Goal: Task Accomplishment & Management: Manage account settings

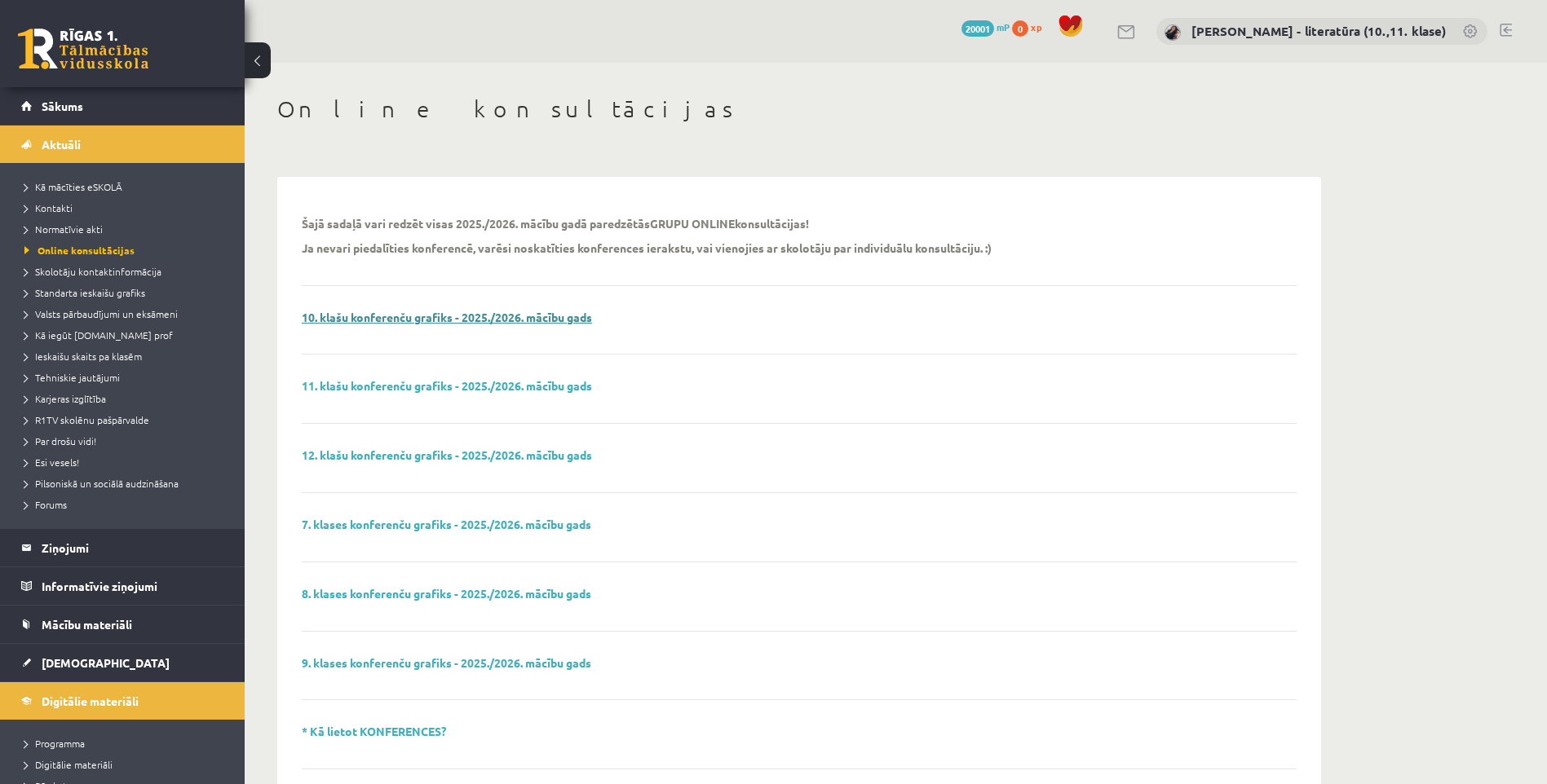
click at [399, 318] on link "10. klašu konferenču grafiks - 2025./2026. mācību gads" at bounding box center [447, 318] width 291 height 15
click at [361, 383] on link "11. klašu konferenču grafiks - 2025./2026. mācību gads" at bounding box center [447, 385] width 291 height 15
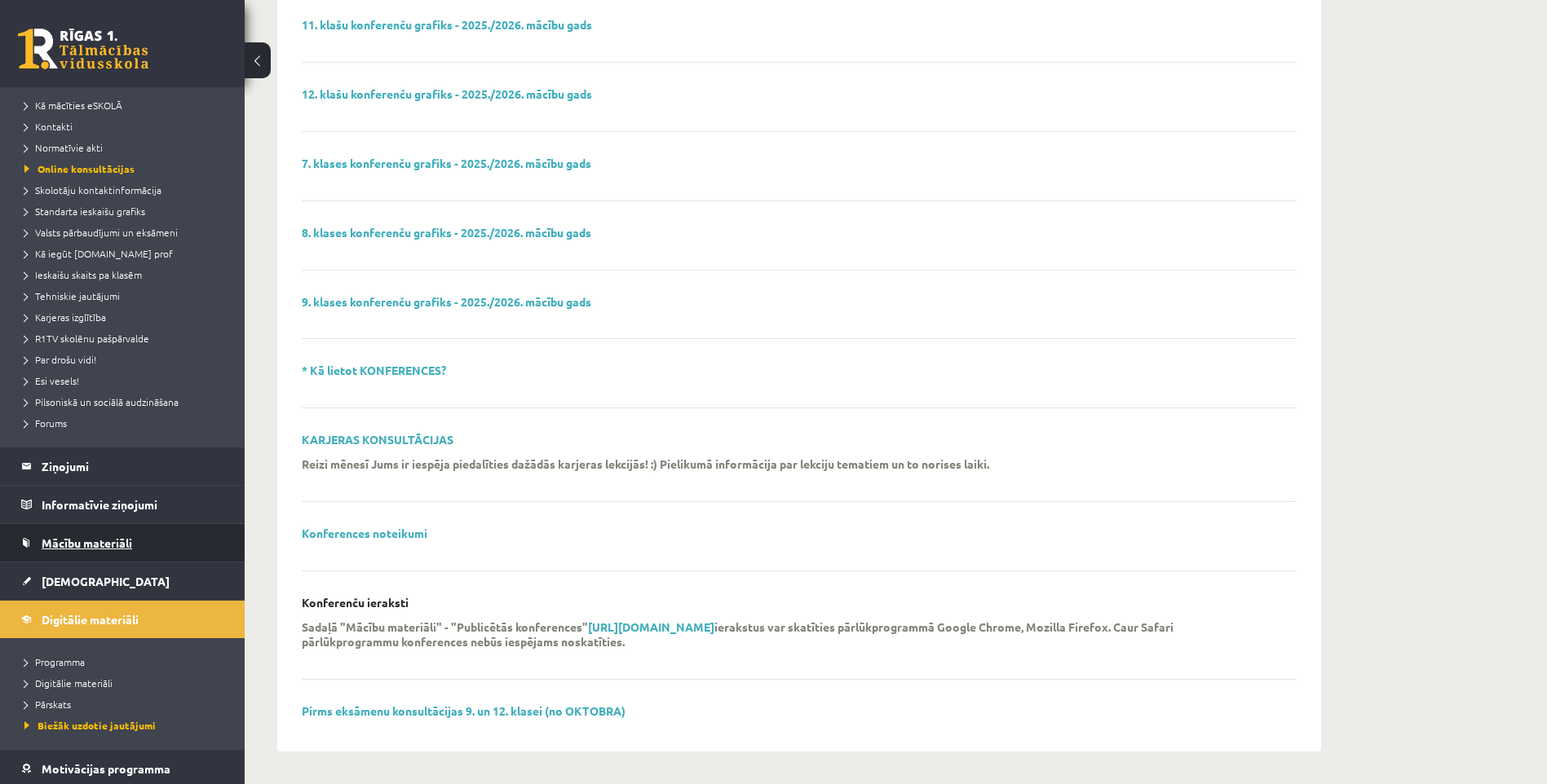
scroll to position [200, 0]
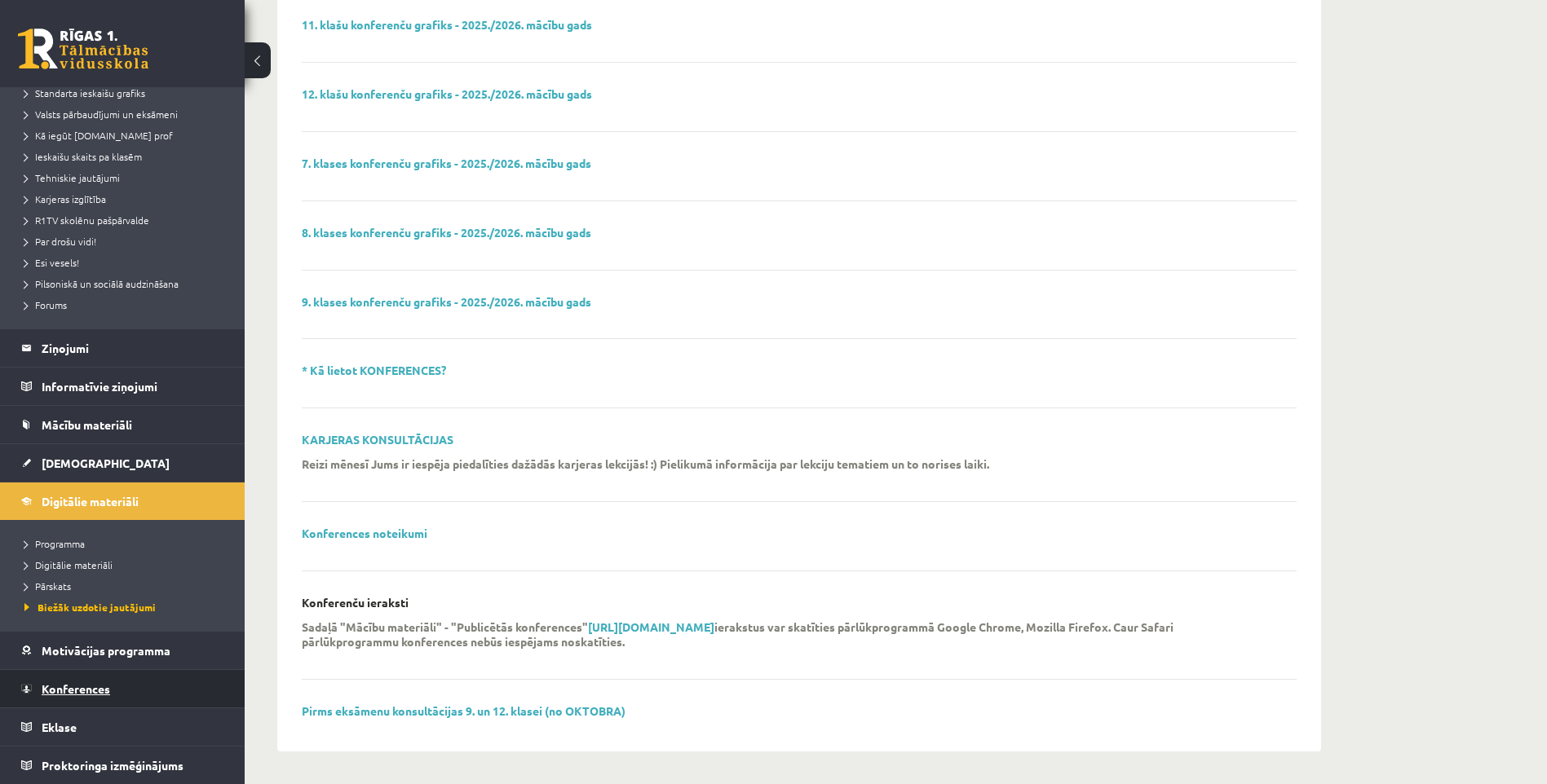
click at [85, 689] on span "Konferences" at bounding box center [76, 689] width 69 height 15
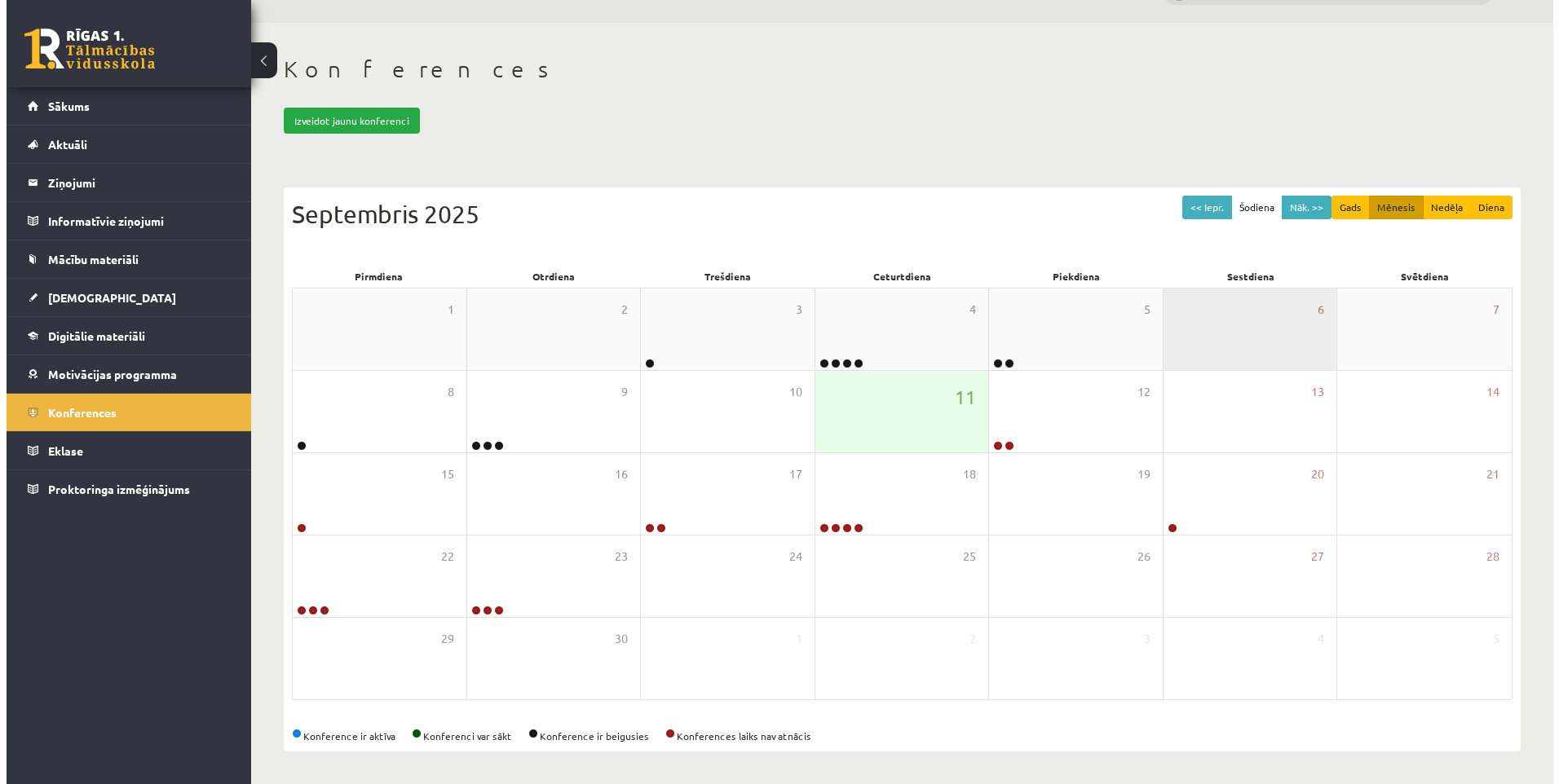
scroll to position [41, 0]
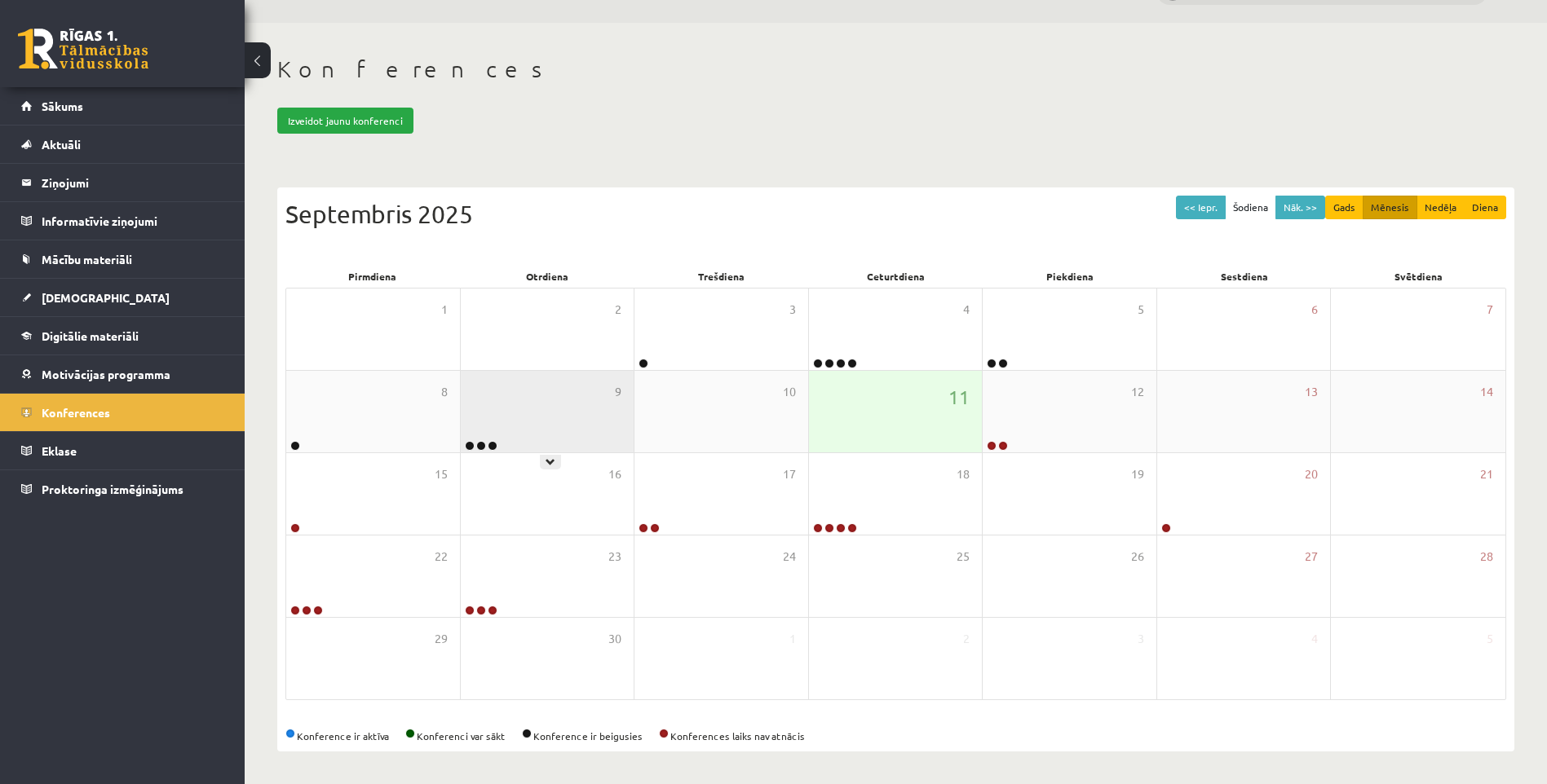
click at [499, 435] on div "9" at bounding box center [547, 412] width 174 height 82
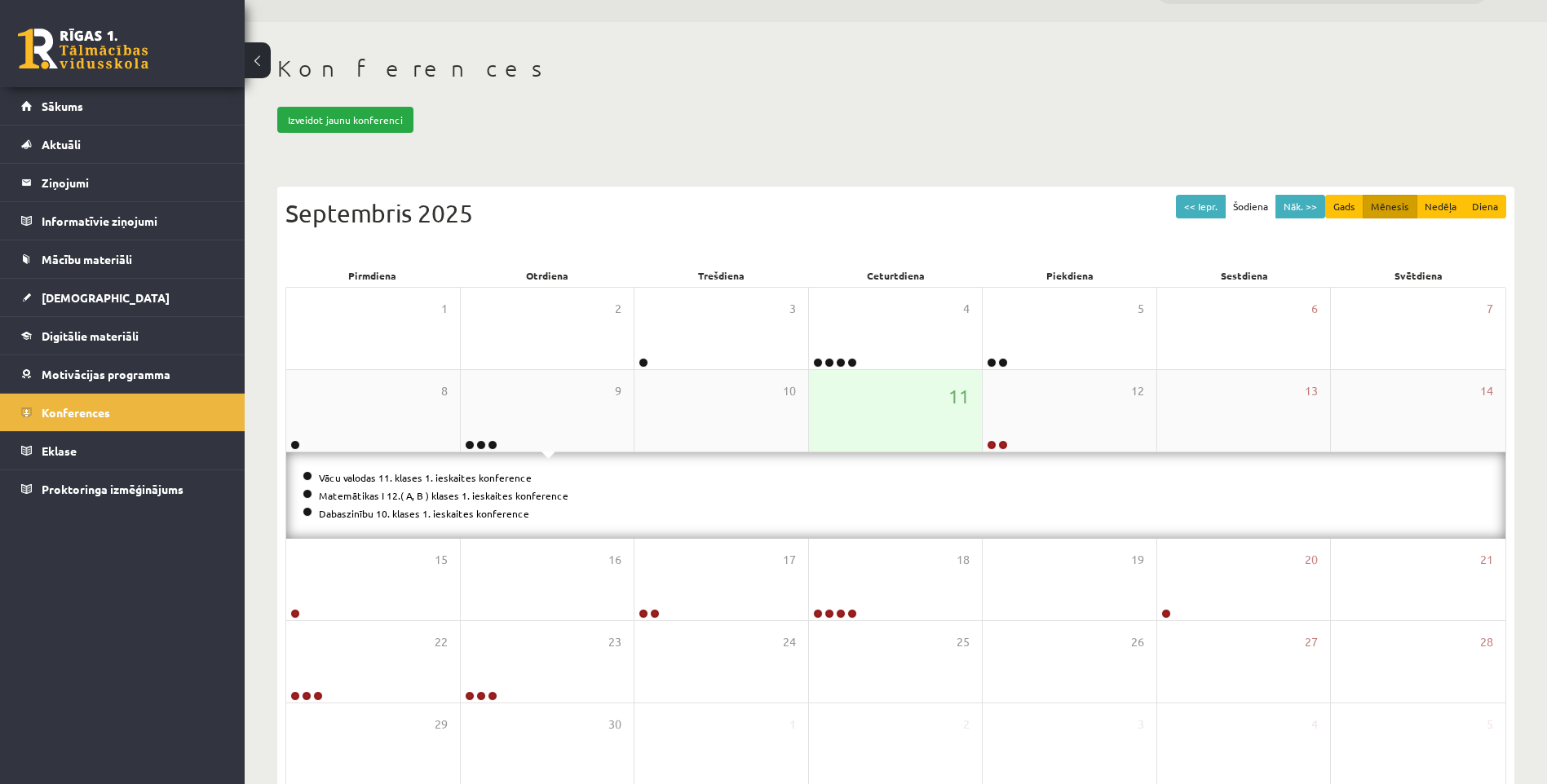
click at [931, 438] on div "11" at bounding box center [896, 412] width 174 height 82
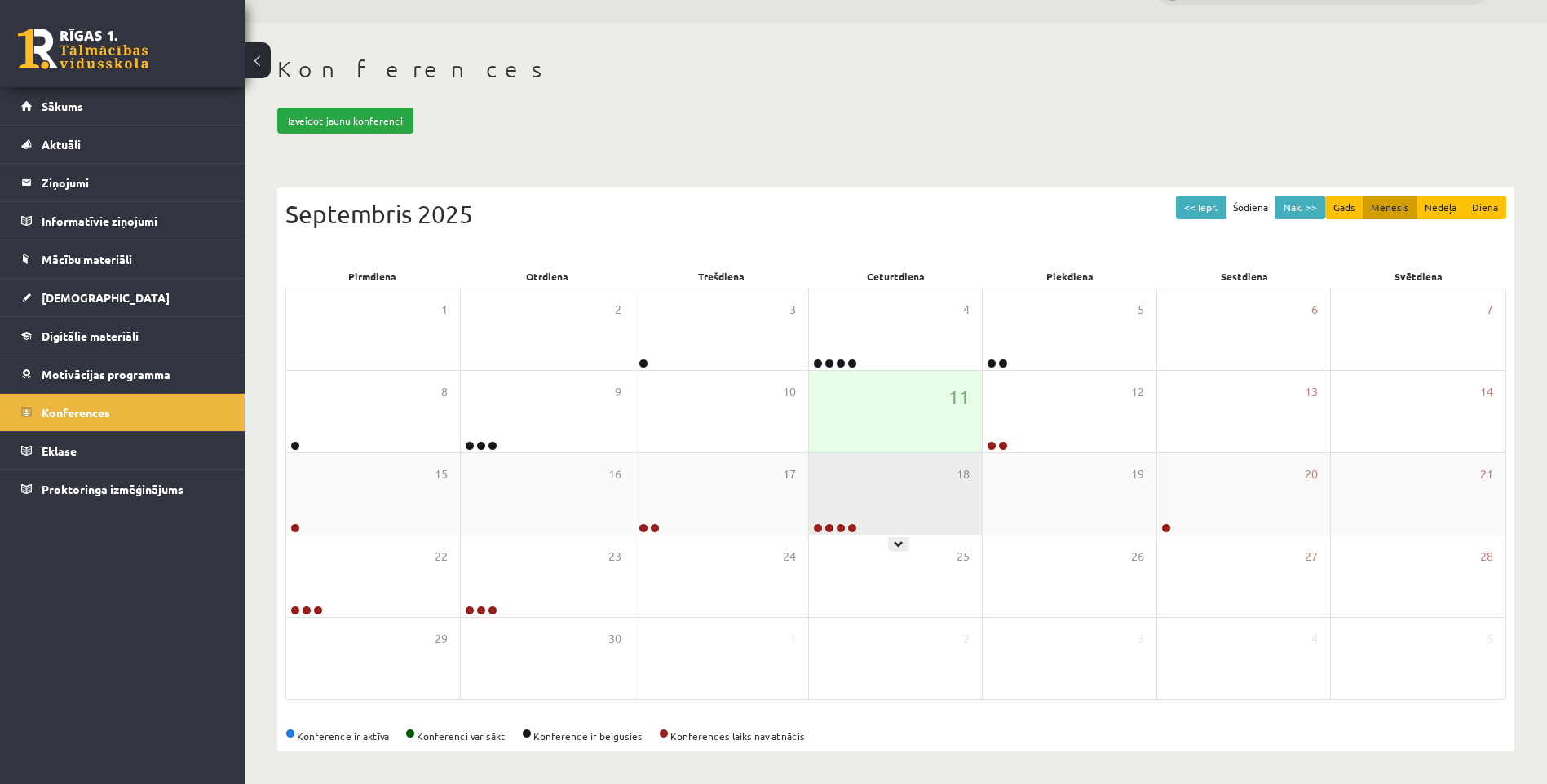
click at [845, 491] on div "18" at bounding box center [896, 494] width 174 height 82
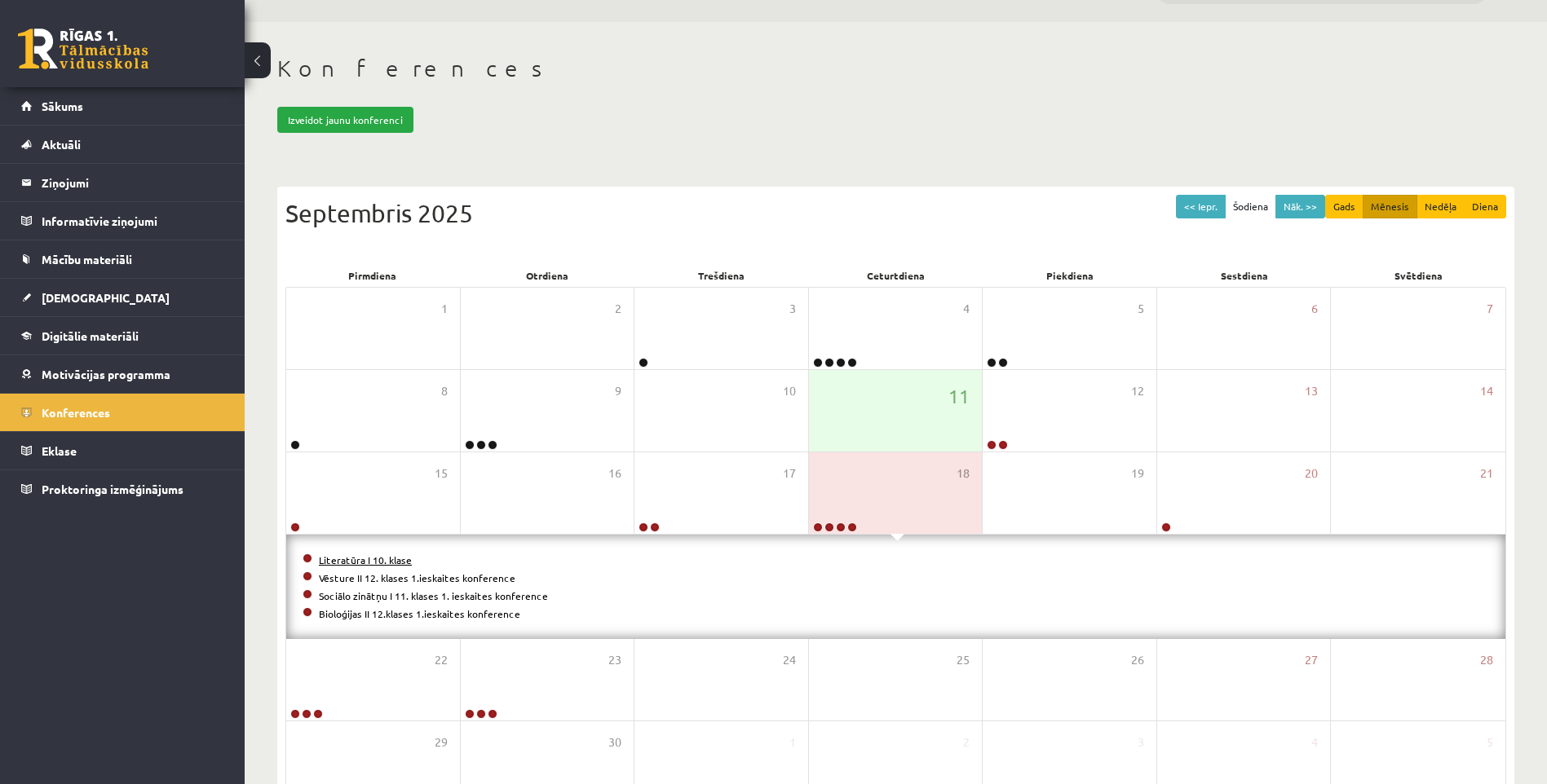
click at [354, 555] on link "Literatūra I 10. klase" at bounding box center [365, 560] width 93 height 13
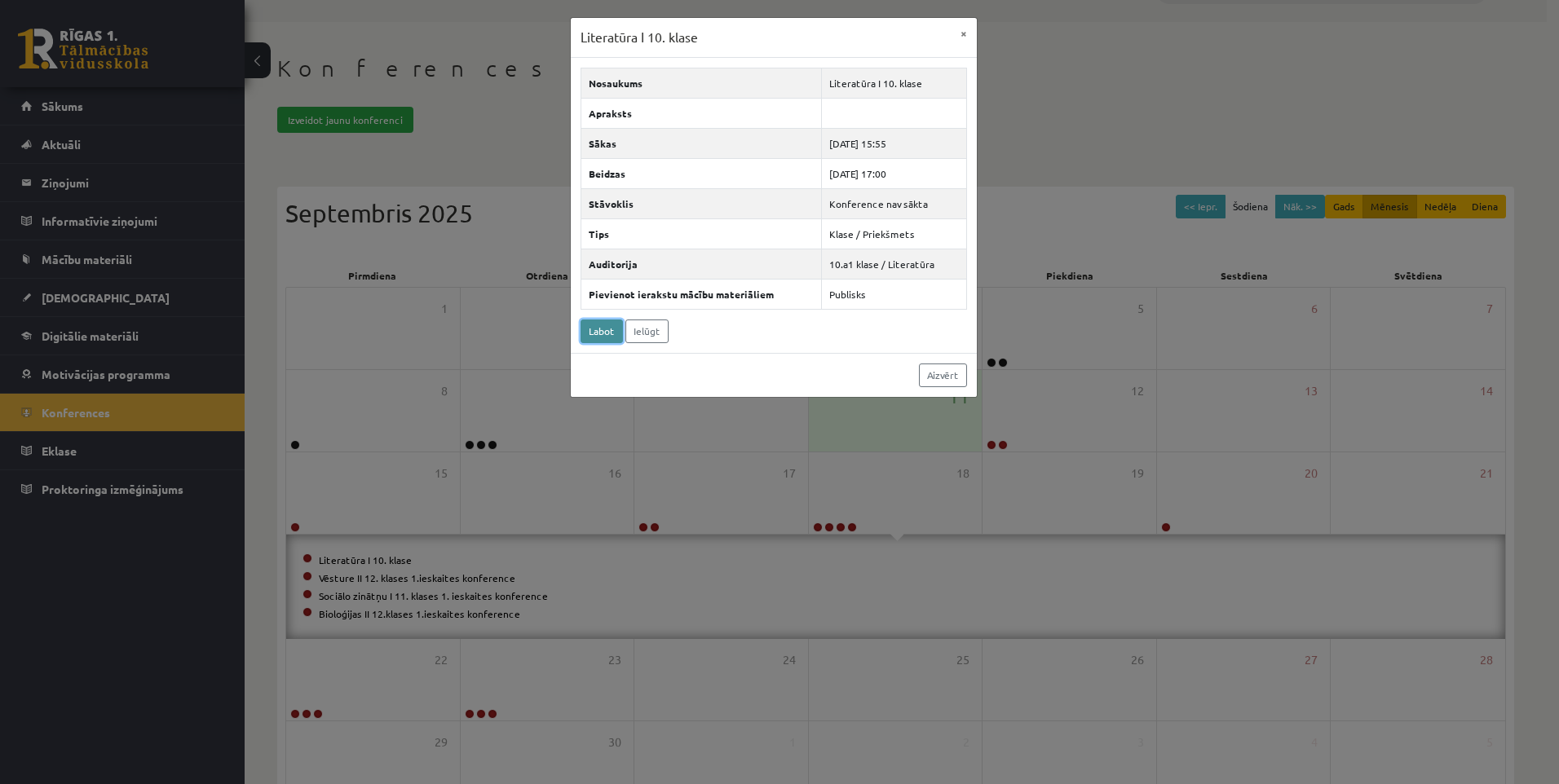
click at [597, 327] on link "Labot" at bounding box center [602, 331] width 43 height 23
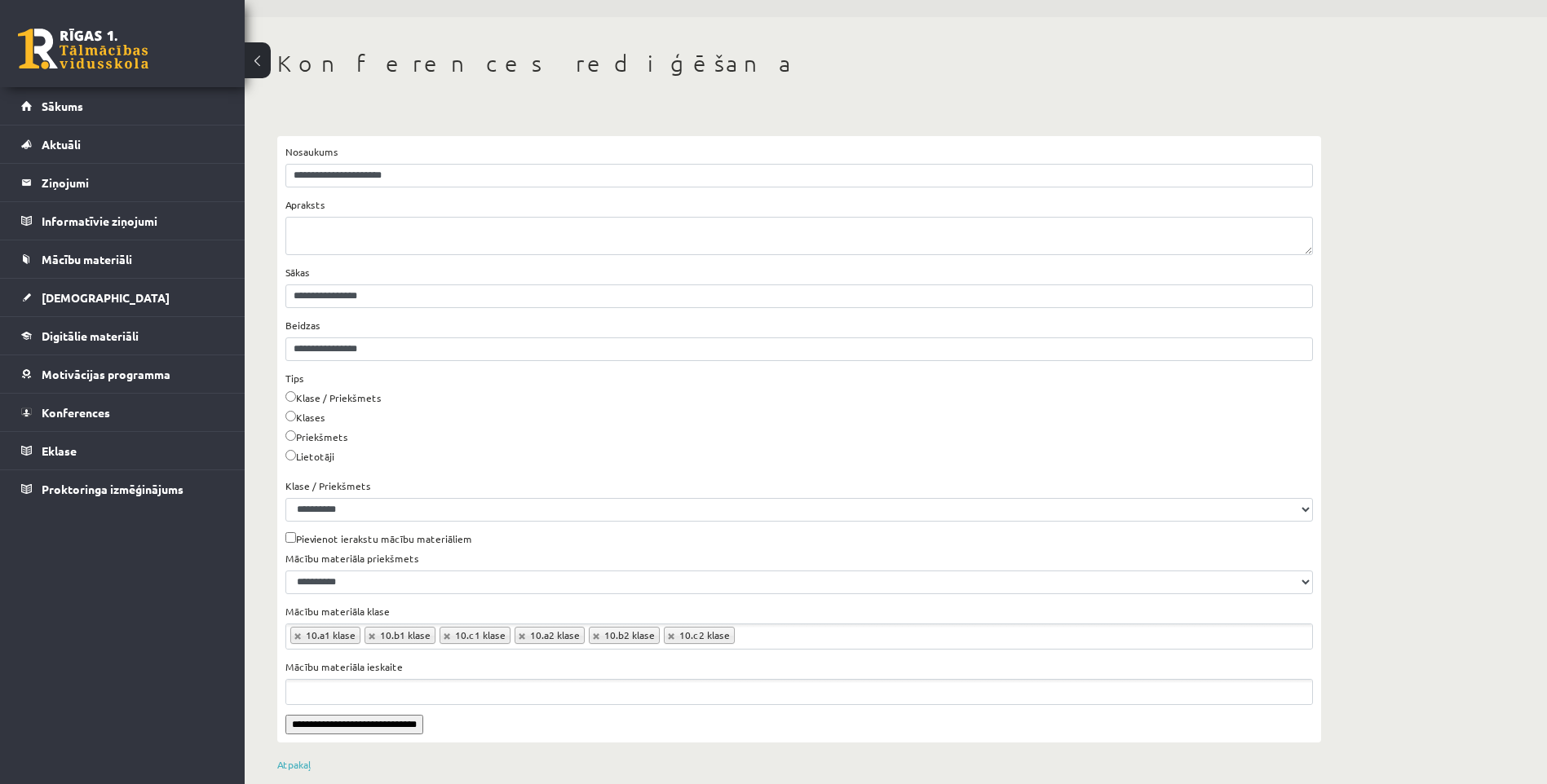
scroll to position [66, 0]
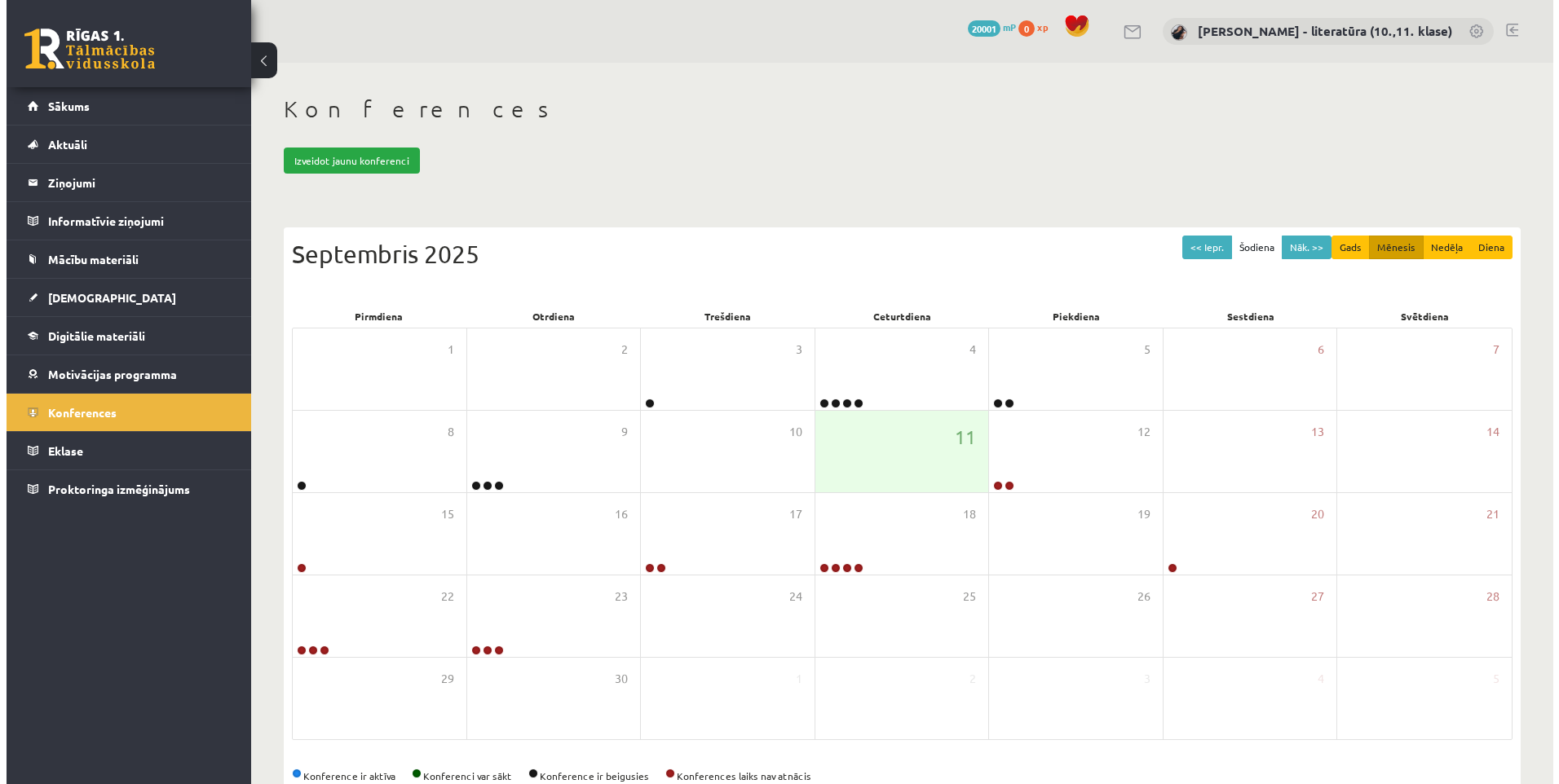
scroll to position [41, 0]
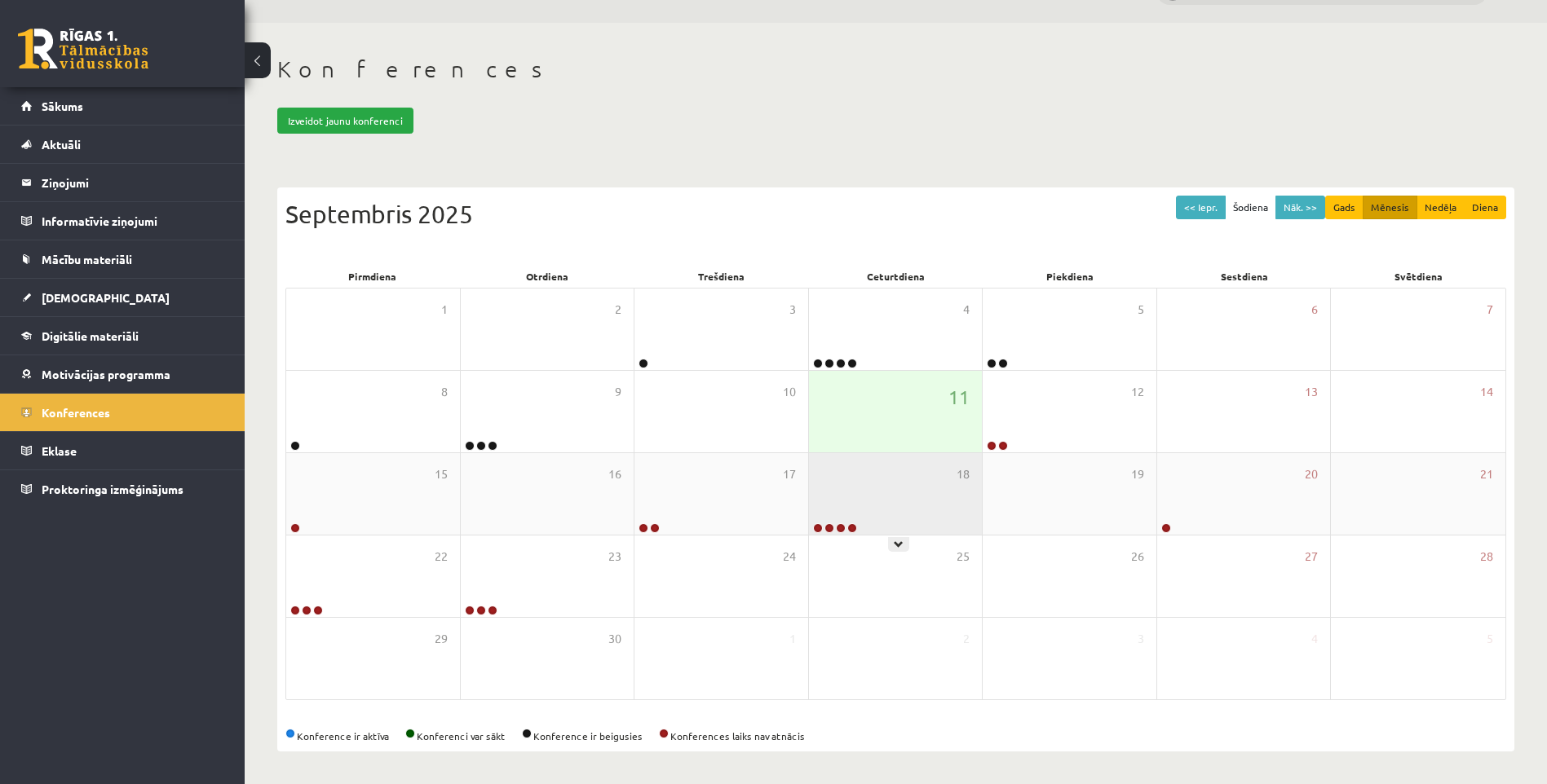
click at [886, 491] on div "18" at bounding box center [896, 494] width 174 height 82
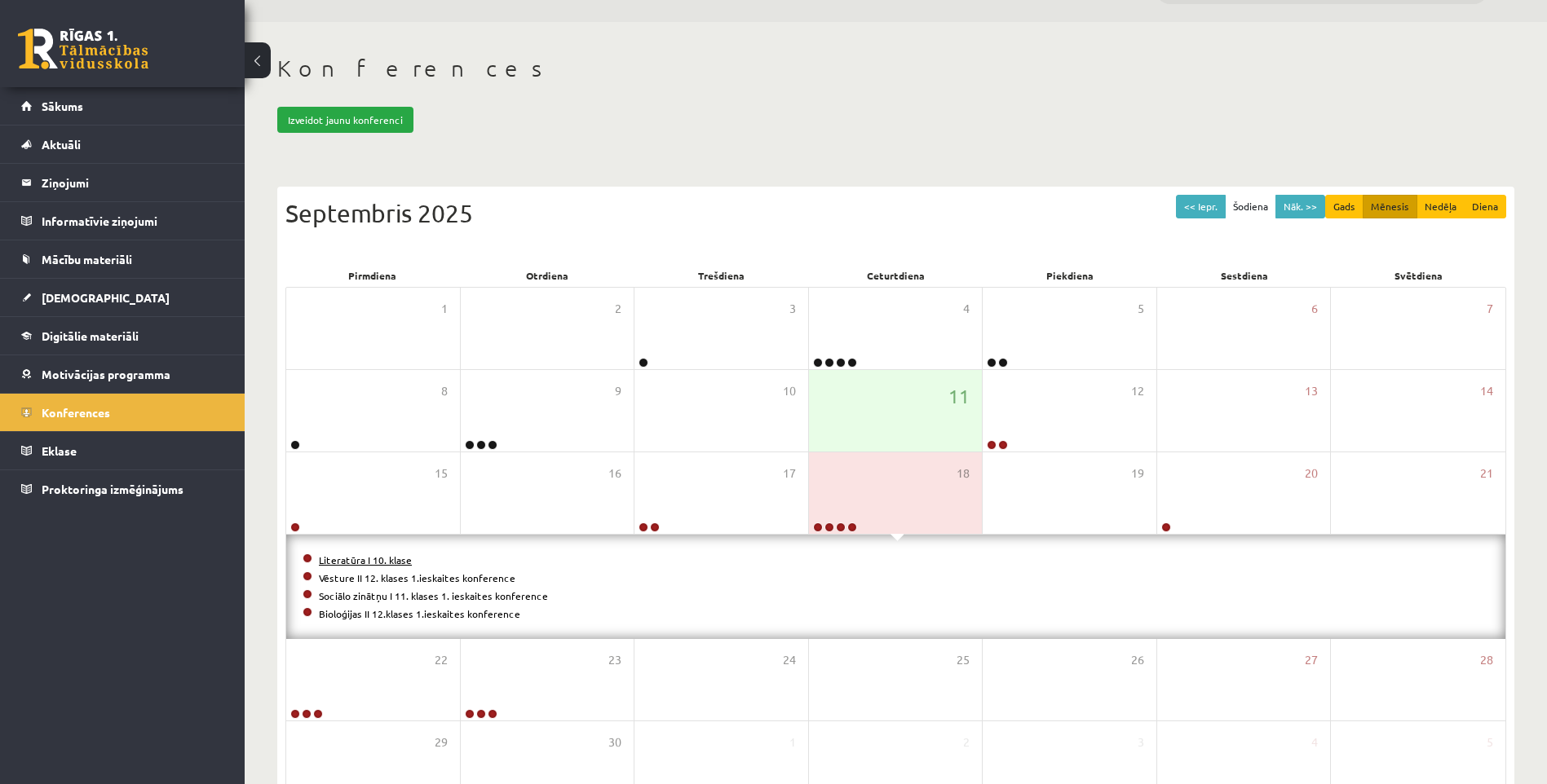
click at [347, 557] on link "Literatūra I 10. klase" at bounding box center [365, 560] width 93 height 13
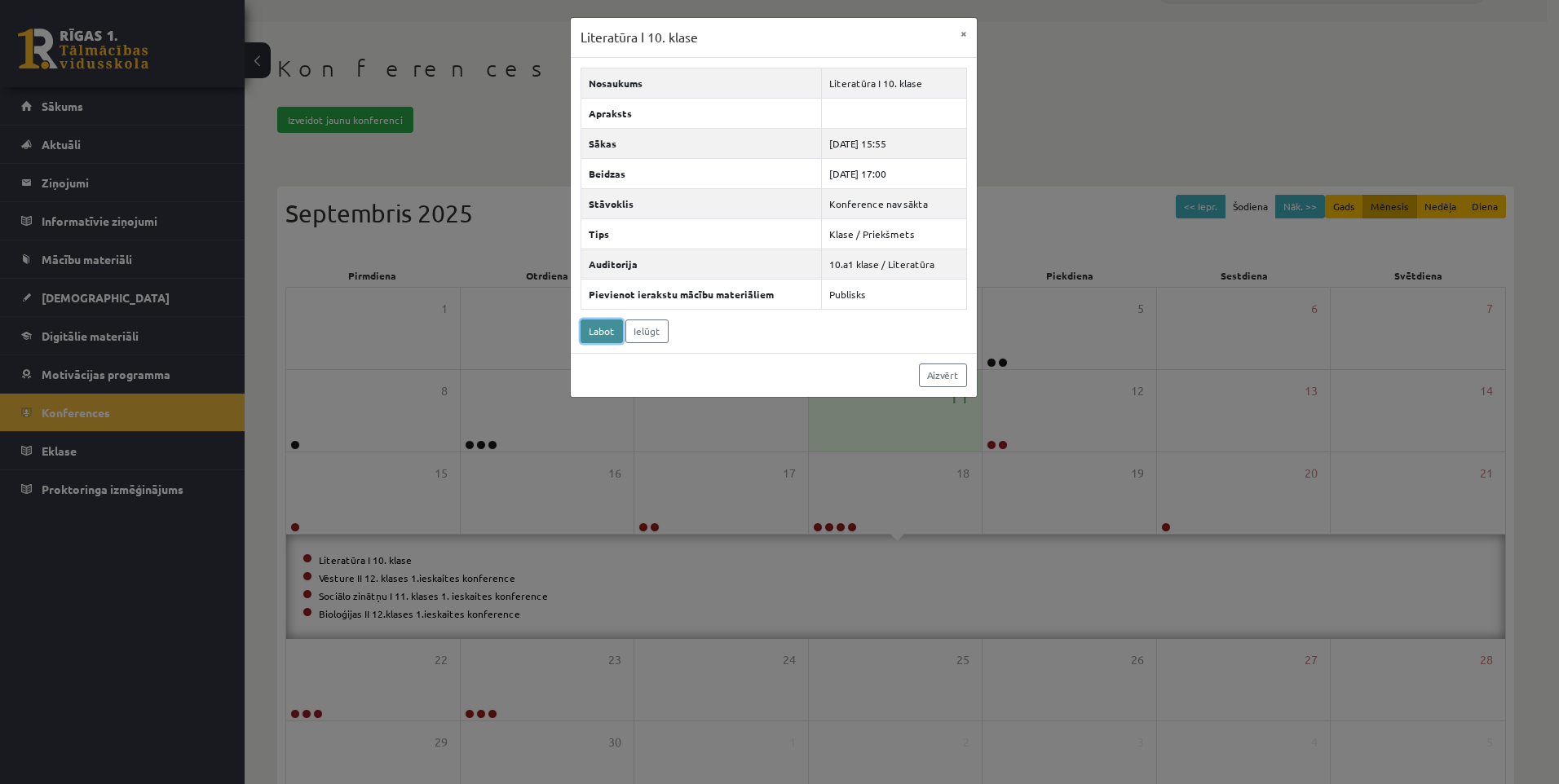
click at [618, 331] on link "Labot" at bounding box center [602, 331] width 43 height 23
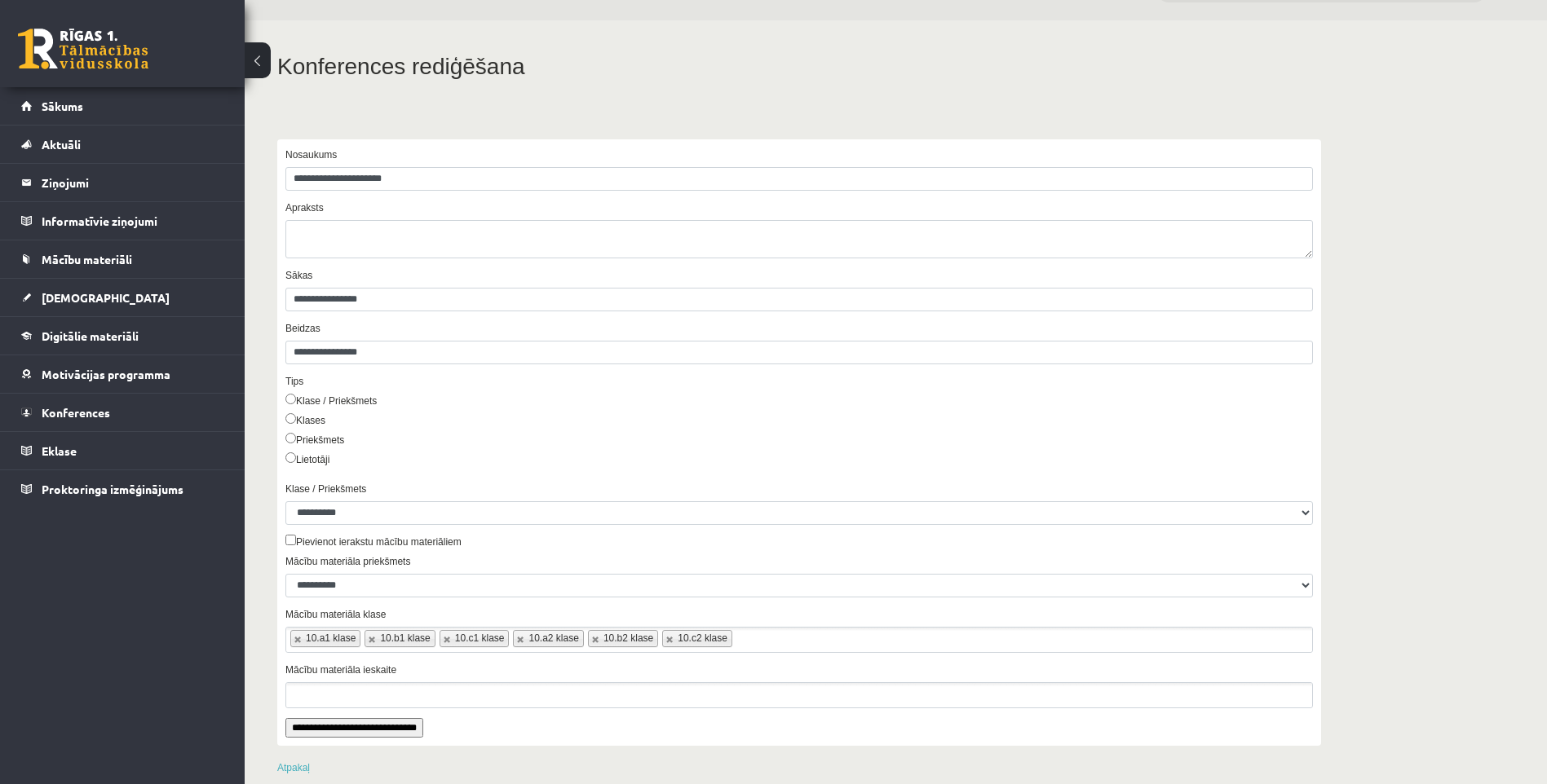
scroll to position [66, 0]
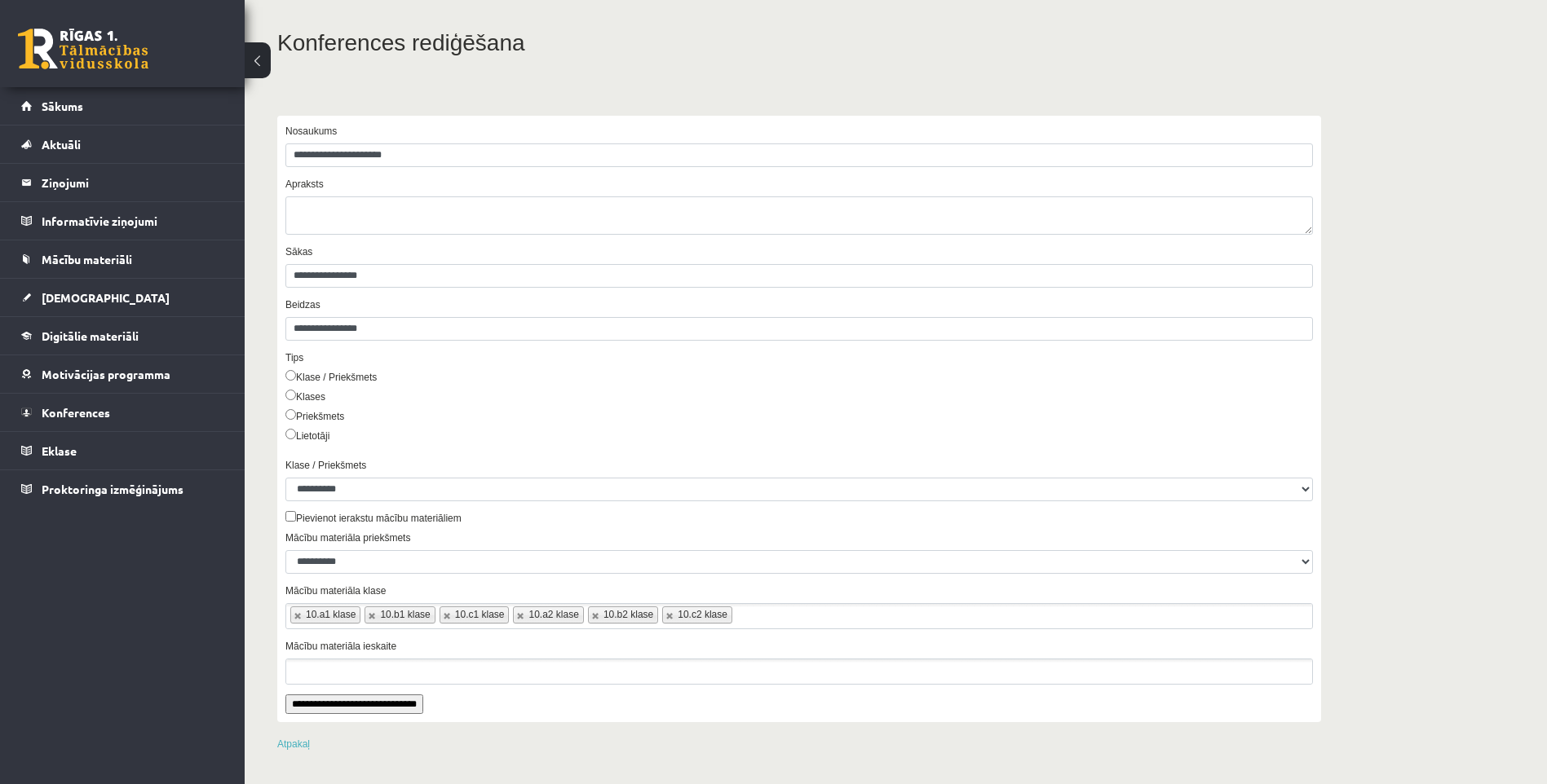
click at [0, 2] on html "0 Dāvanas 20001 mP 0 xp Samanta Balode - literatūra (10.,11. klase) Sākums Aktu…" at bounding box center [773, 326] width 1547 height 784
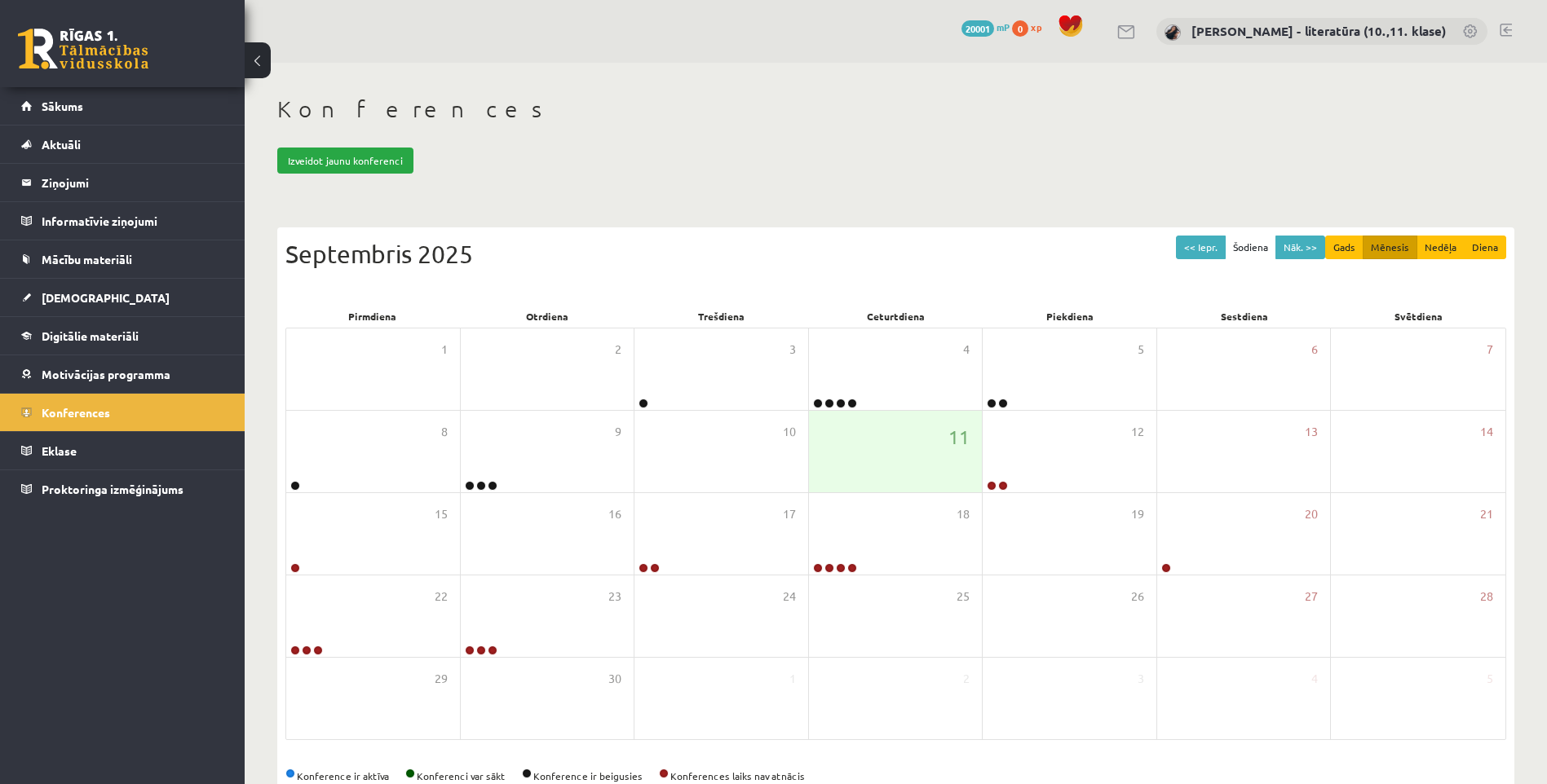
scroll to position [41, 0]
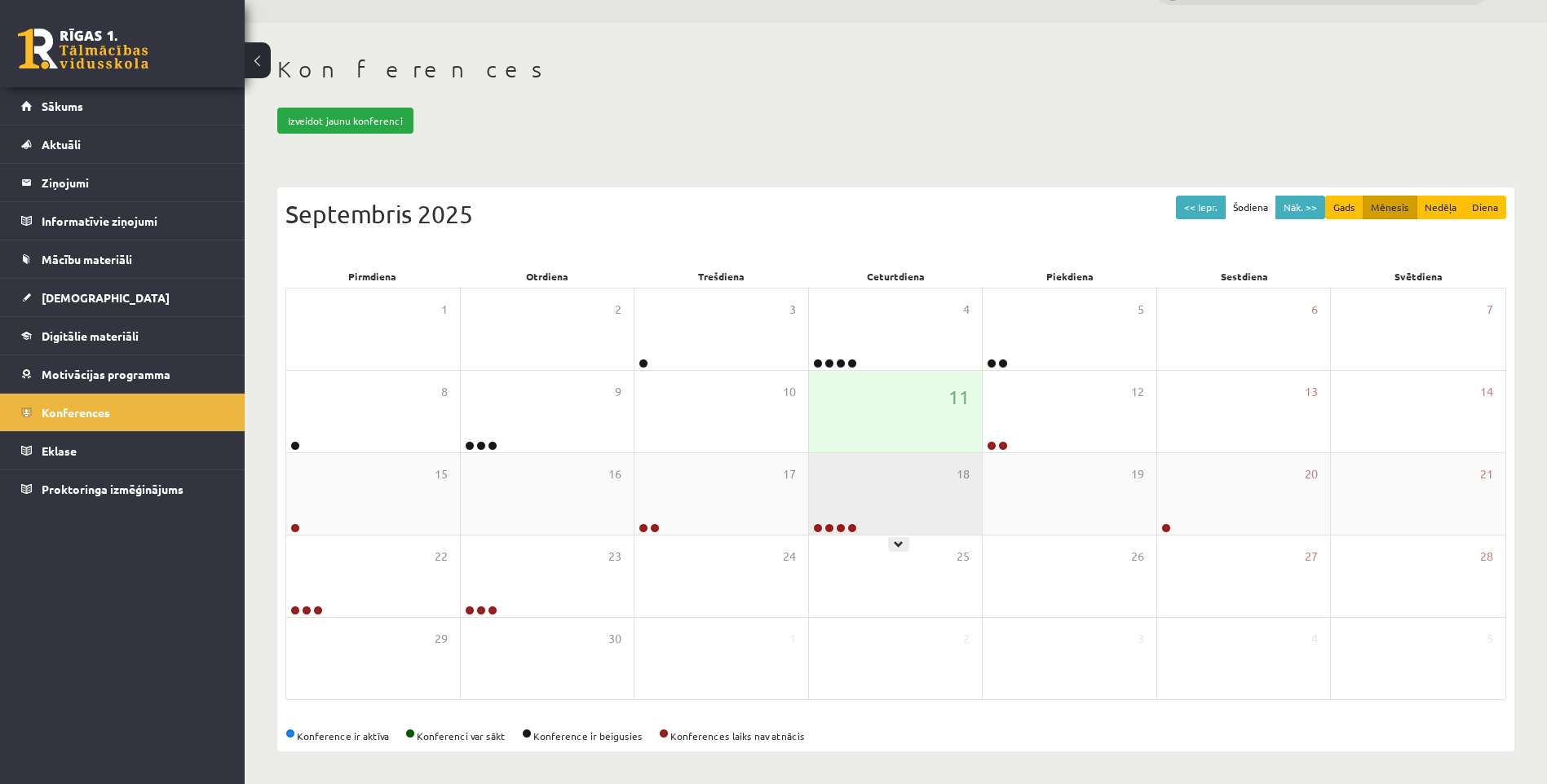
click at [924, 490] on div "18" at bounding box center [896, 494] width 174 height 82
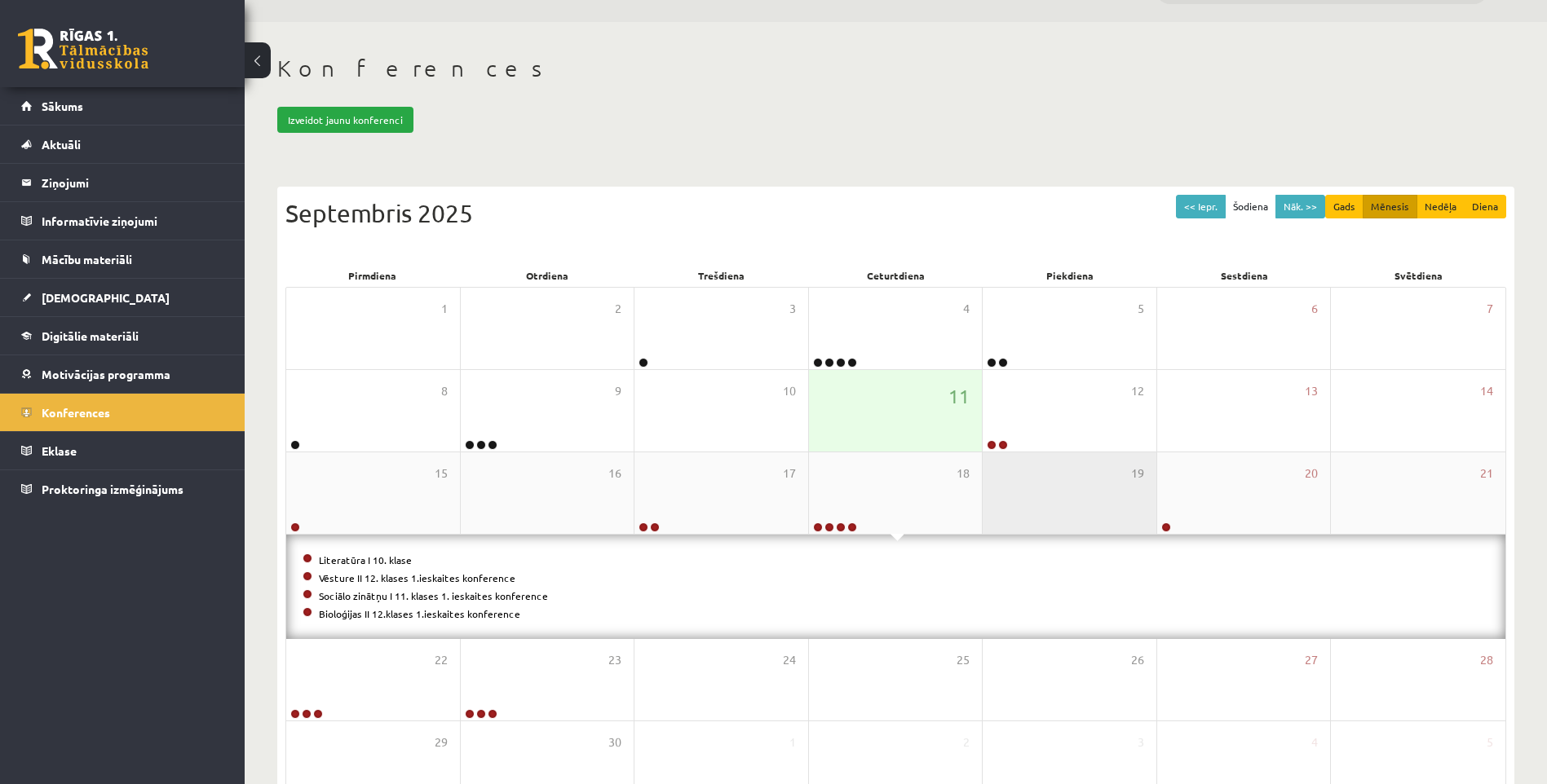
click at [1123, 480] on div "19" at bounding box center [1069, 493] width 174 height 82
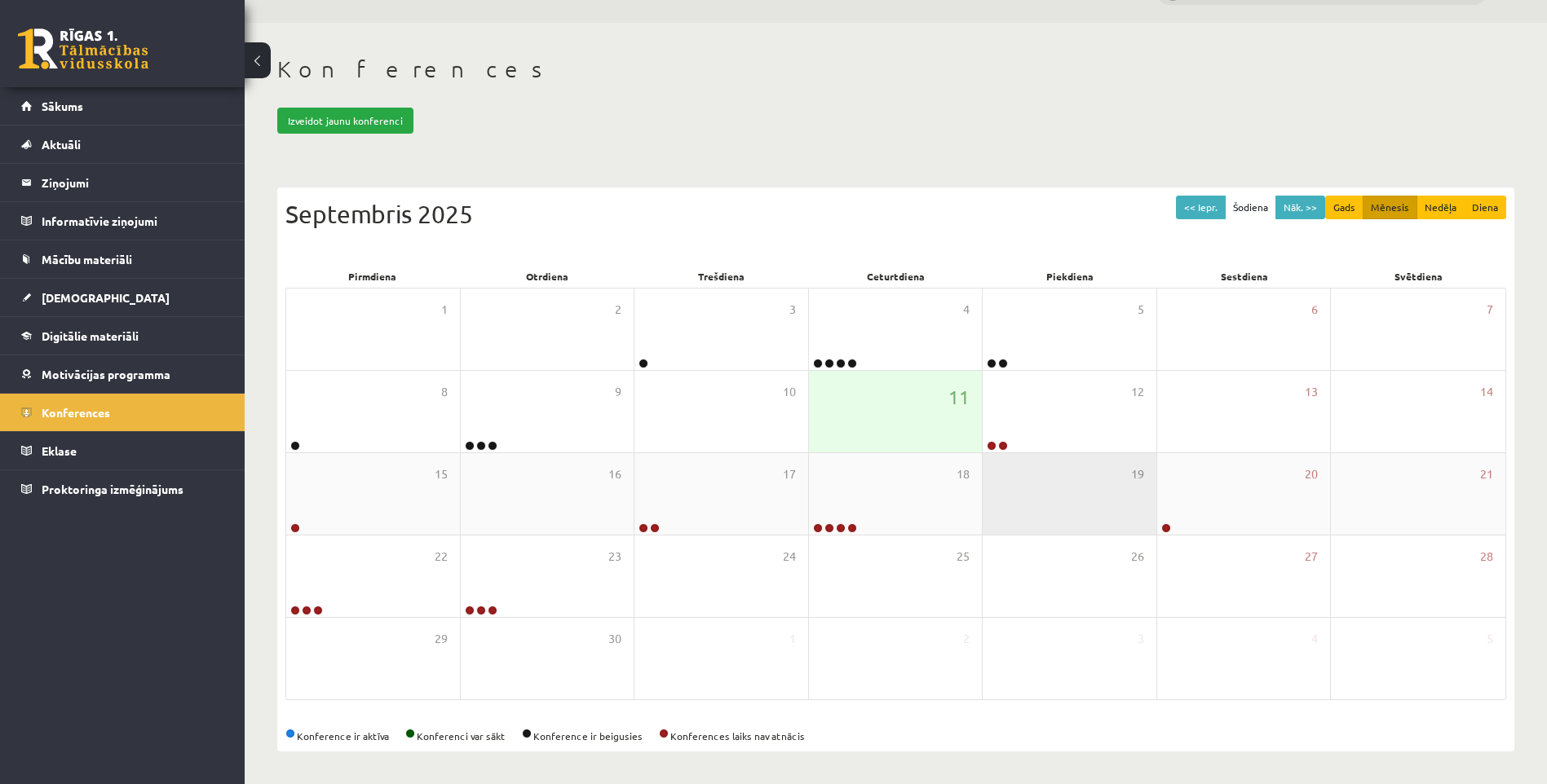
click at [1121, 481] on div "19" at bounding box center [1069, 494] width 174 height 82
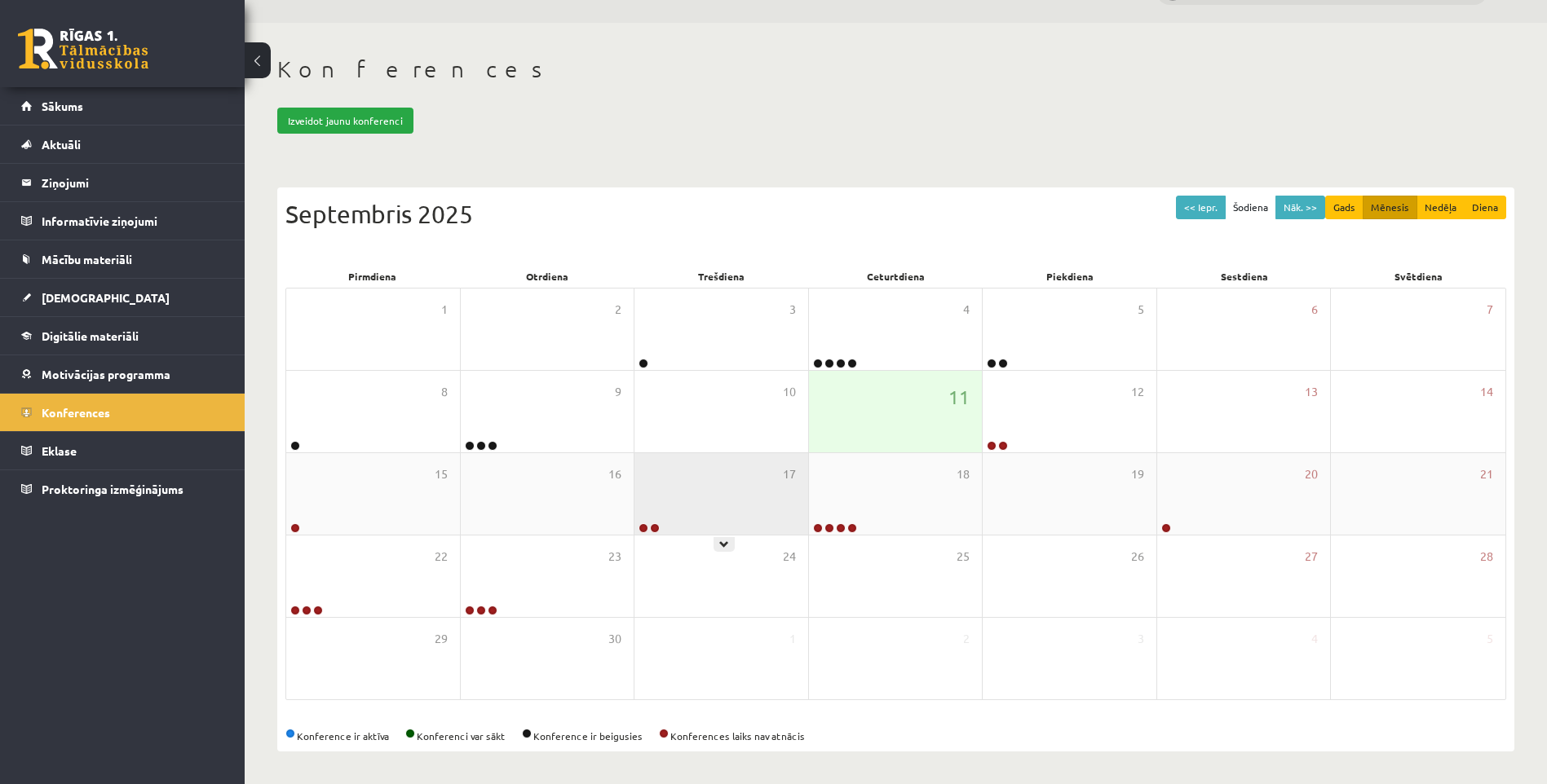
click at [774, 504] on div "17" at bounding box center [721, 494] width 174 height 82
